Goal: Task Accomplishment & Management: Use online tool/utility

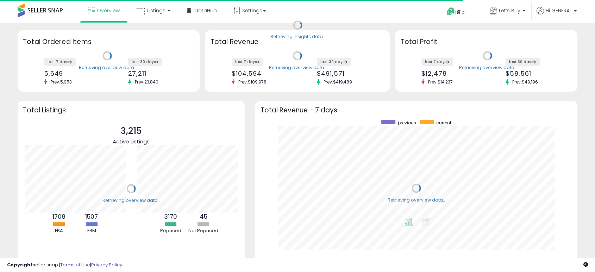
scroll to position [133, 307]
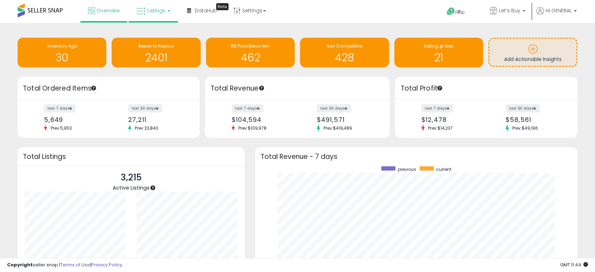
click at [151, 10] on span "Listings" at bounding box center [156, 10] width 18 height 7
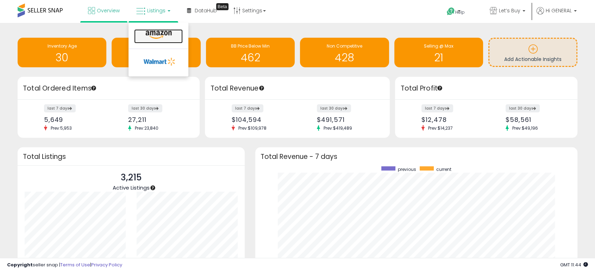
click at [158, 33] on icon at bounding box center [158, 34] width 31 height 9
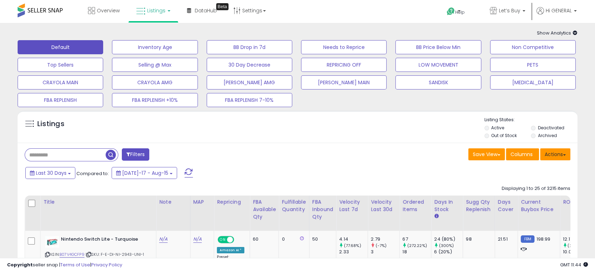
click at [552, 155] on button "Actions" at bounding box center [555, 154] width 30 height 12
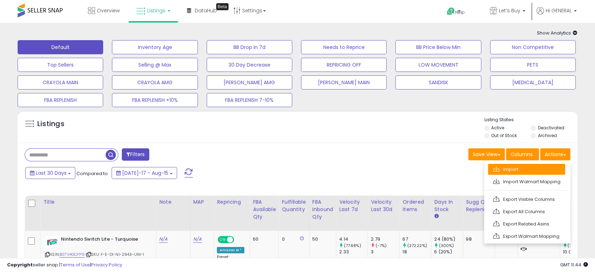
click at [537, 168] on link "Import" at bounding box center [526, 169] width 77 height 11
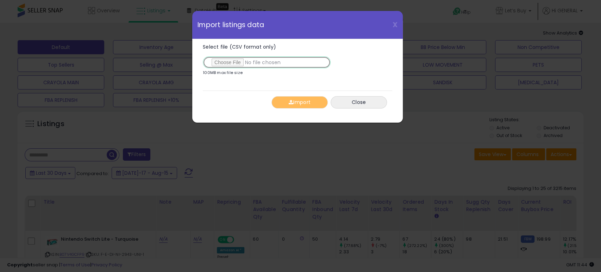
click at [252, 61] on input "Select file (CSV format only)" at bounding box center [267, 62] width 128 height 12
type input "**********"
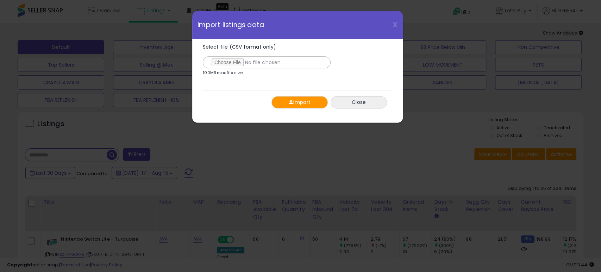
click at [294, 100] on button "Import" at bounding box center [299, 102] width 56 height 12
